Goal: Transaction & Acquisition: Purchase product/service

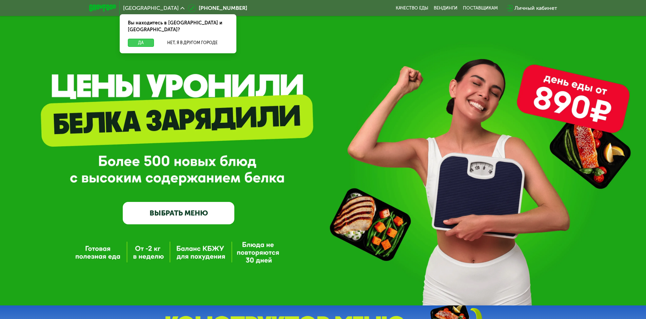
click at [137, 39] on button "Да" at bounding box center [141, 43] width 26 height 8
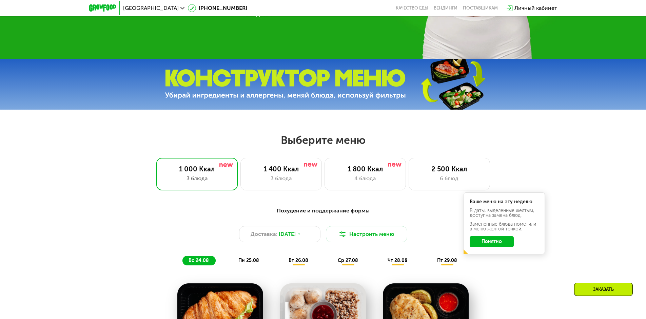
scroll to position [305, 0]
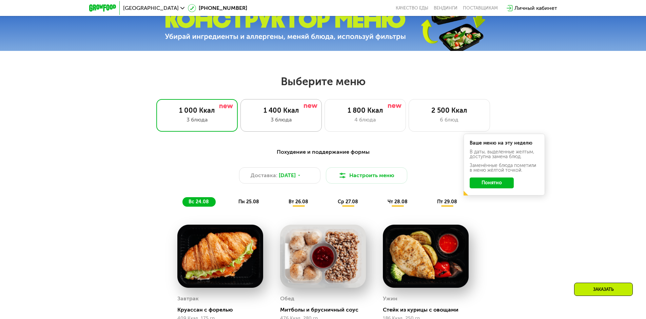
click at [324, 117] on div "1 400 Ккал 3 блюда" at bounding box center [364, 115] width 81 height 33
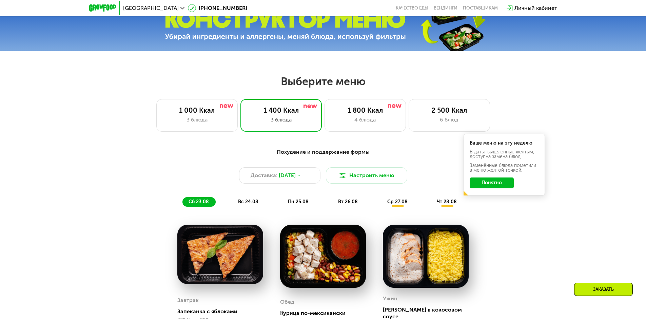
click at [505, 186] on button "Понятно" at bounding box center [491, 182] width 44 height 11
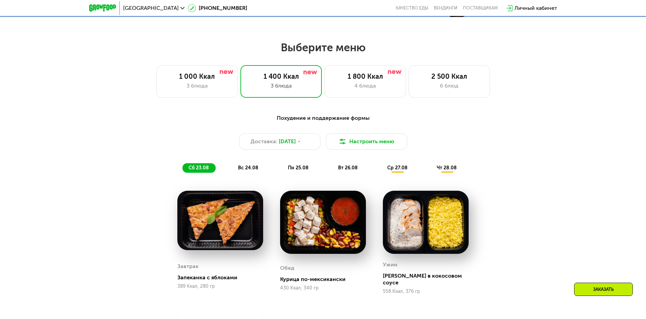
scroll to position [373, 0]
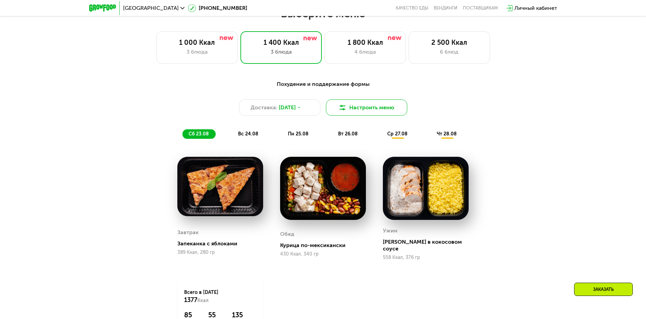
click at [382, 114] on button "Настроить меню" at bounding box center [366, 107] width 81 height 16
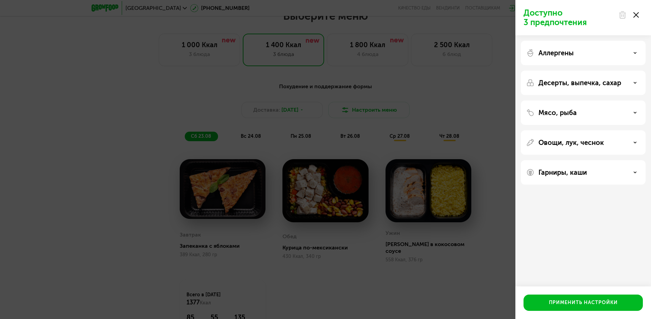
click at [629, 70] on div "Аллергены" at bounding box center [583, 82] width 125 height 24
click at [636, 54] on icon at bounding box center [634, 52] width 3 height 3
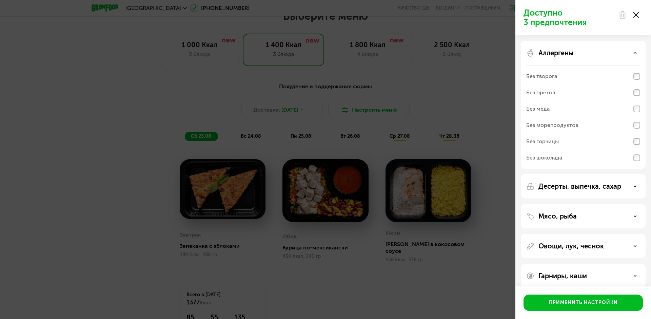
click at [636, 54] on icon at bounding box center [634, 52] width 3 height 3
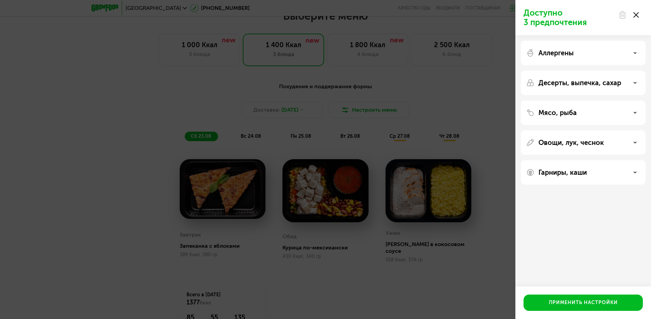
click at [636, 100] on div "Десерты, выпечка, сахар" at bounding box center [583, 112] width 125 height 24
click at [633, 82] on icon at bounding box center [634, 82] width 3 height 3
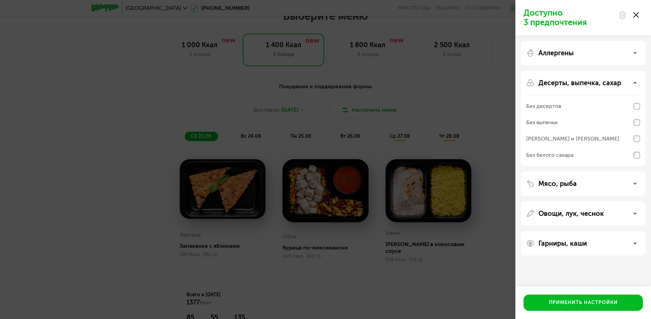
click at [633, 82] on icon at bounding box center [634, 82] width 3 height 3
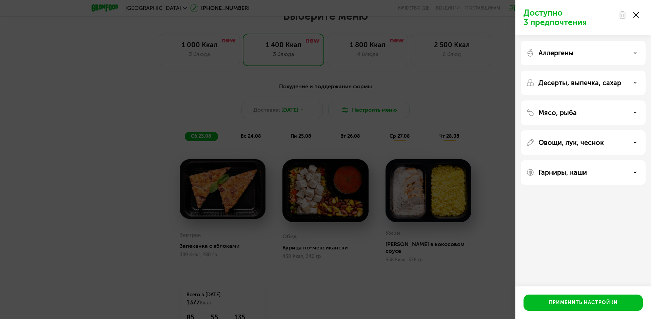
click at [640, 130] on div "Мясо, рыба" at bounding box center [583, 142] width 125 height 24
click at [634, 111] on icon at bounding box center [634, 112] width 3 height 3
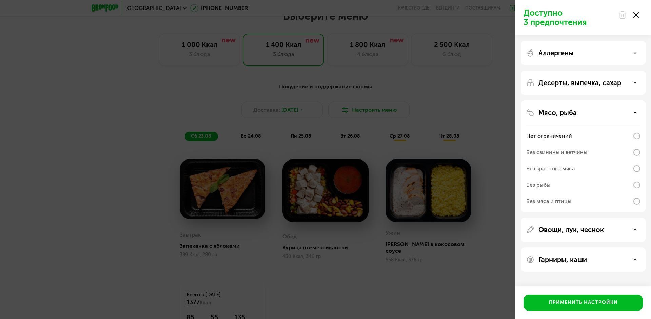
click at [634, 111] on icon at bounding box center [634, 112] width 3 height 3
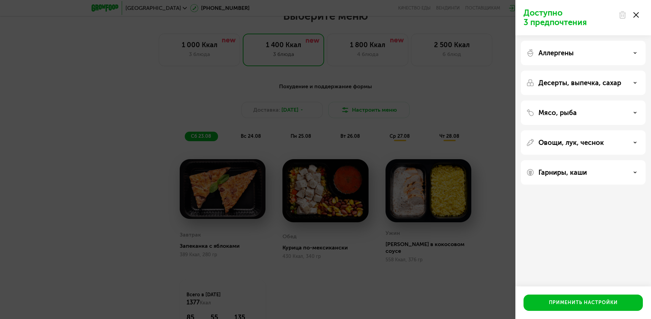
click at [624, 174] on div "Гарниры, каши" at bounding box center [583, 172] width 114 height 8
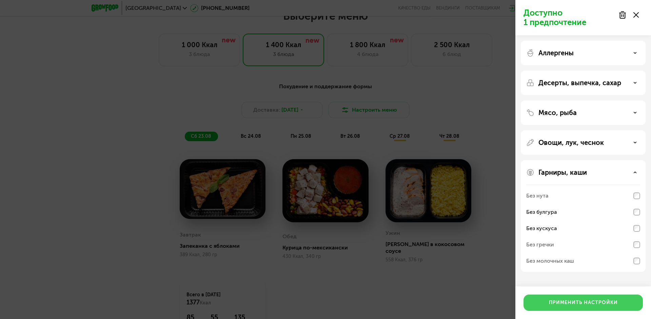
click at [585, 302] on div "Применить настройки" at bounding box center [583, 302] width 69 height 7
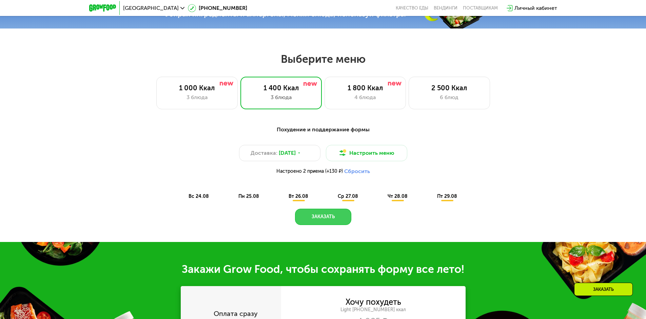
scroll to position [305, 0]
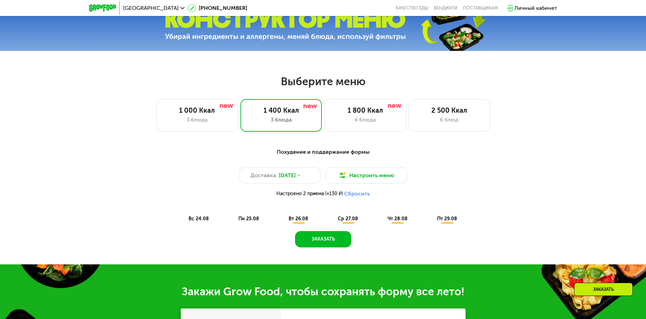
click at [348, 197] on button "Сбросить" at bounding box center [357, 193] width 26 height 7
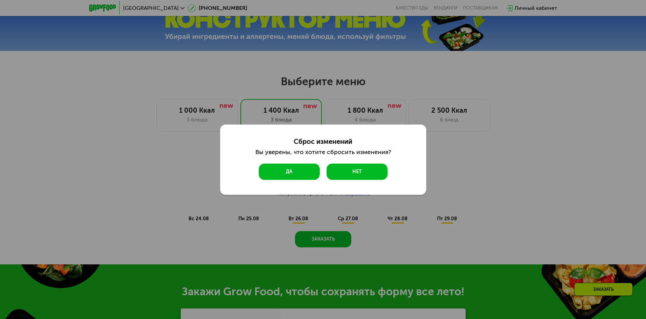
click at [296, 176] on button "Да" at bounding box center [289, 171] width 61 height 16
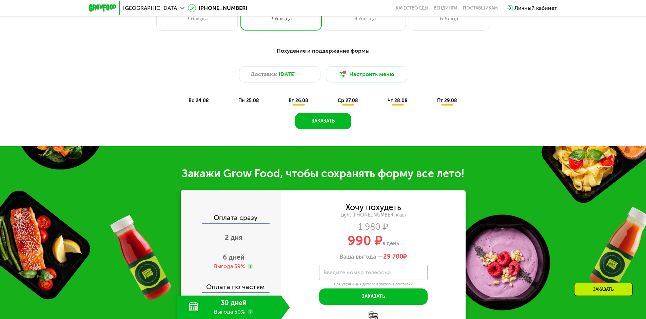
scroll to position [407, 0]
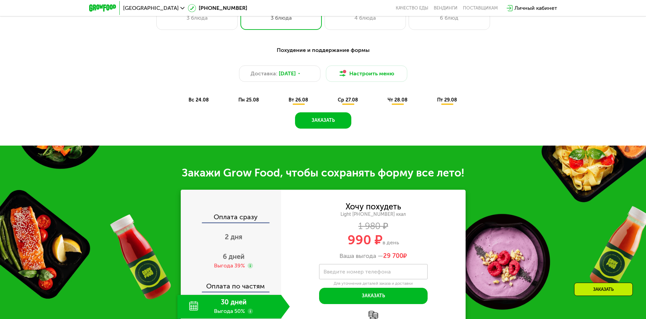
click at [196, 103] on span "вс 24.08" at bounding box center [198, 100] width 20 height 6
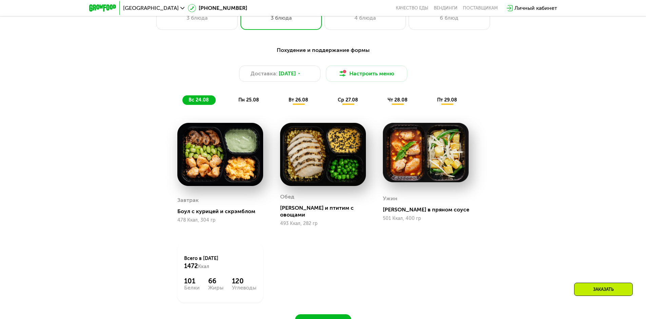
click at [258, 103] on span "пн 25.08" at bounding box center [248, 100] width 21 height 6
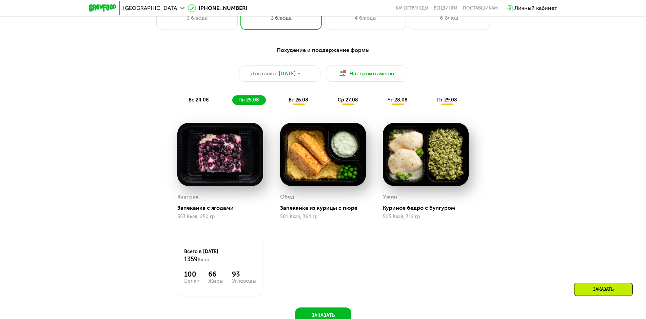
click at [299, 103] on span "вт 26.08" at bounding box center [298, 100] width 20 height 6
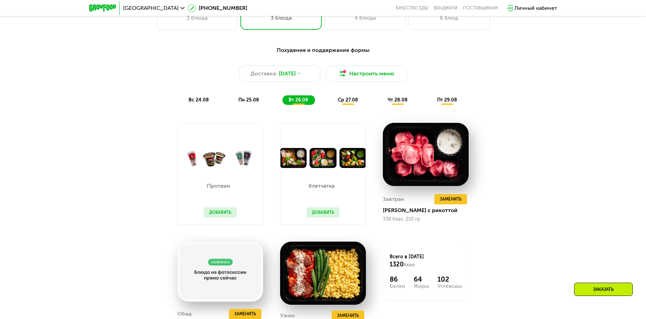
click at [339, 96] on div "Похудение и поддержание формы Доставка: [DATE] Настроить меню вс 24.08 пн 25.08…" at bounding box center [322, 75] width 401 height 59
click at [341, 99] on span "ср 27.08" at bounding box center [348, 100] width 20 height 6
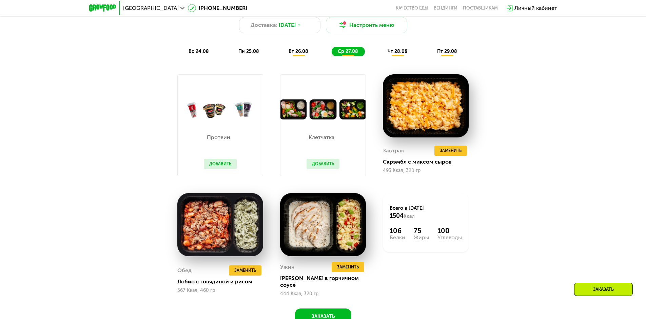
scroll to position [373, 0]
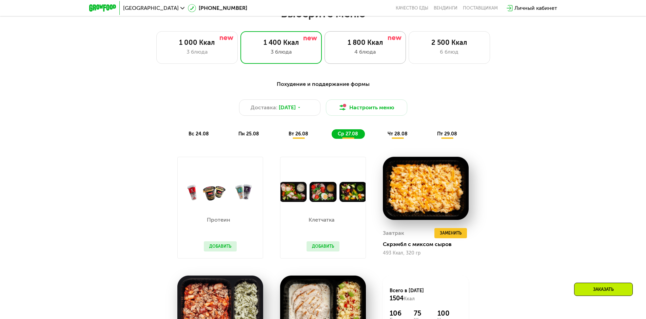
click at [350, 51] on div "4 блюда" at bounding box center [364, 52] width 67 height 8
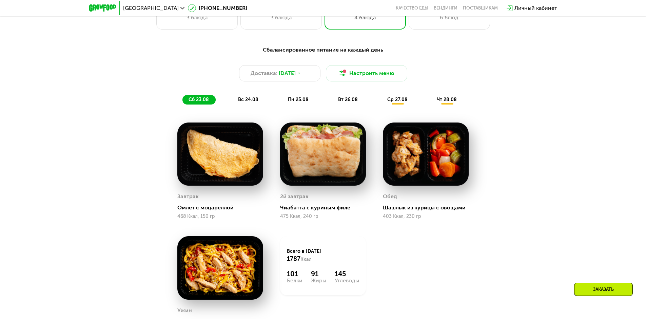
scroll to position [407, 0]
click at [252, 103] on span "вс 24.08" at bounding box center [248, 100] width 20 height 6
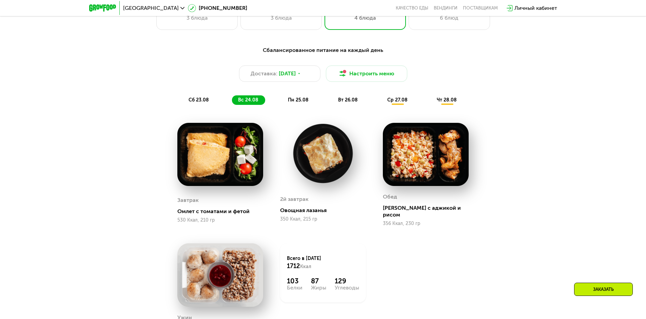
click at [299, 103] on span "пн 25.08" at bounding box center [298, 100] width 21 height 6
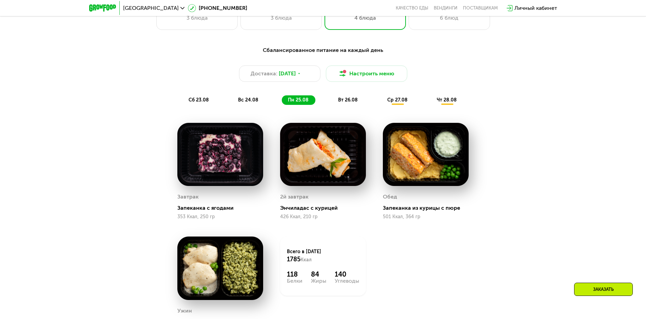
click at [346, 103] on span "вт 26.08" at bounding box center [348, 100] width 20 height 6
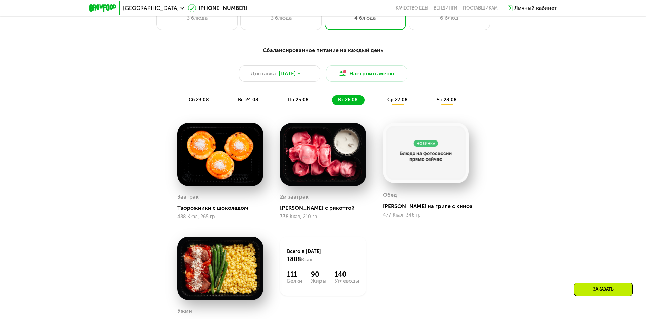
click at [399, 101] on span "ср 27.08" at bounding box center [397, 100] width 20 height 6
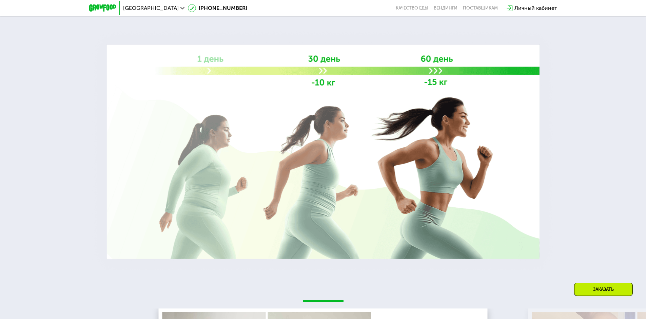
scroll to position [1423, 0]
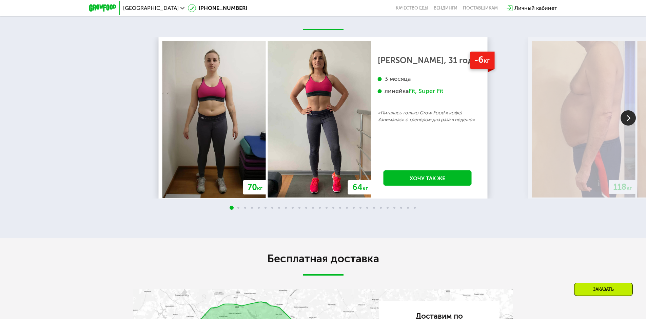
click at [629, 114] on img at bounding box center [627, 117] width 15 height 15
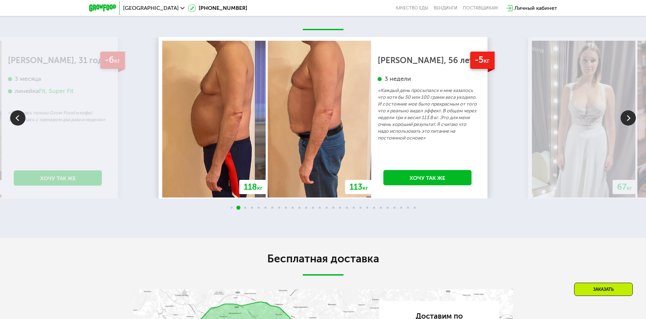
click at [629, 114] on img at bounding box center [627, 117] width 15 height 15
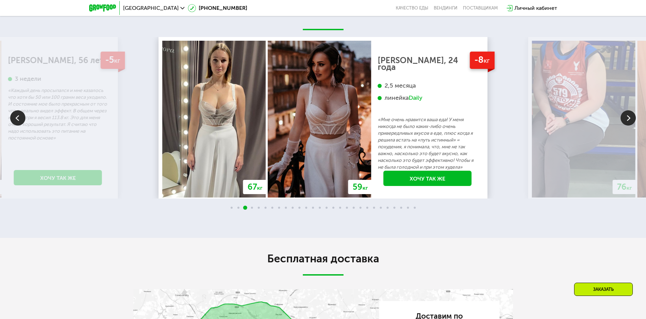
click at [629, 114] on img at bounding box center [627, 117] width 15 height 15
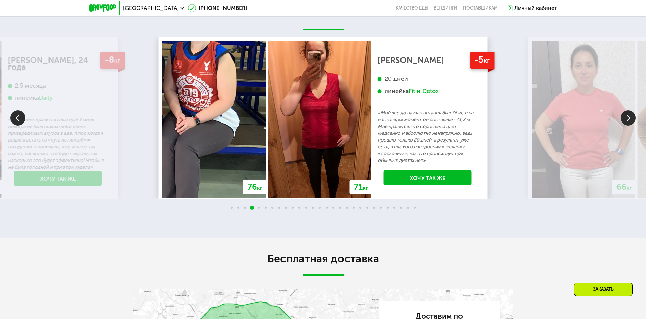
click at [629, 114] on img at bounding box center [627, 117] width 15 height 15
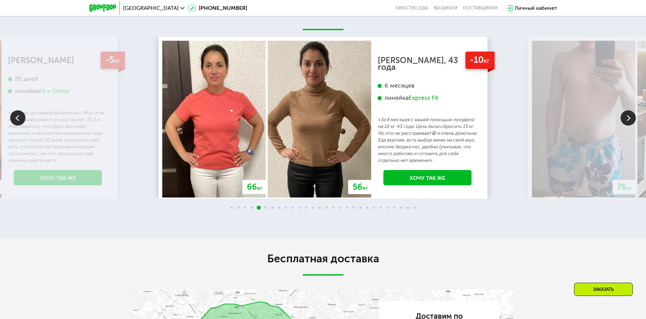
click at [629, 114] on img at bounding box center [627, 117] width 15 height 15
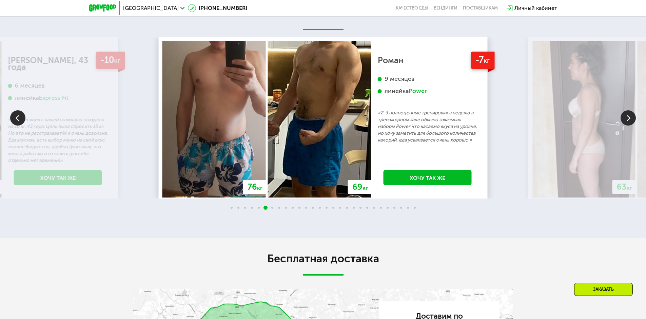
click at [629, 114] on img at bounding box center [627, 117] width 15 height 15
